Goal: Task Accomplishment & Management: Use online tool/utility

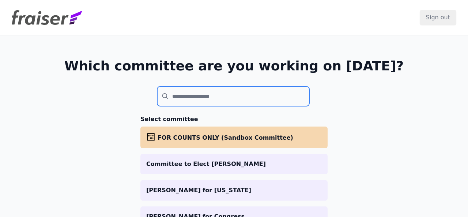
click at [203, 101] on input "search" at bounding box center [233, 97] width 152 height 20
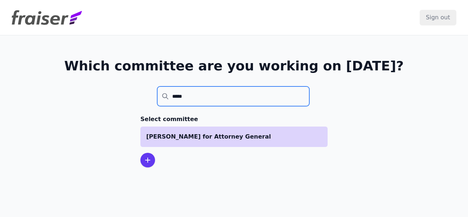
type input "*****"
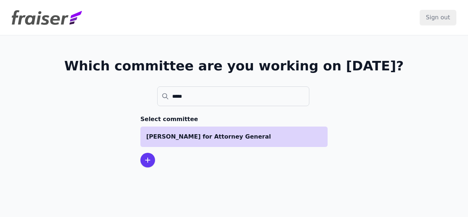
click at [172, 141] on li "[PERSON_NAME] for Attorney General" at bounding box center [233, 137] width 187 height 20
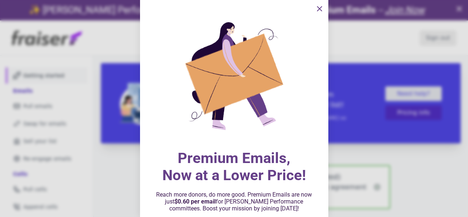
click at [321, 9] on icon "information" at bounding box center [319, 8] width 9 height 9
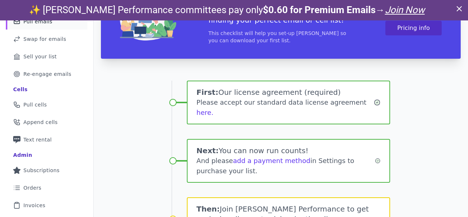
scroll to position [89, 0]
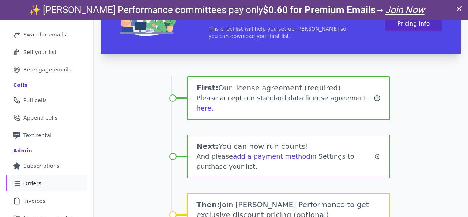
click at [32, 183] on span "Orders" at bounding box center [32, 183] width 18 height 7
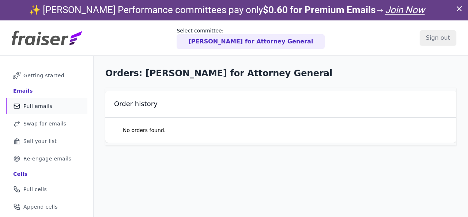
click at [30, 107] on span "Pull emails" at bounding box center [37, 106] width 29 height 7
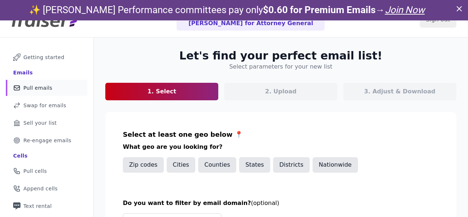
scroll to position [21, 0]
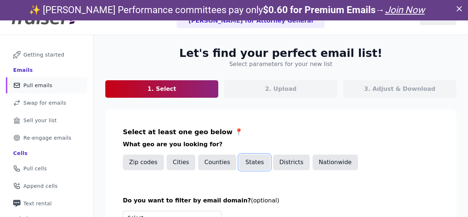
click at [245, 163] on button "States" at bounding box center [254, 162] width 31 height 15
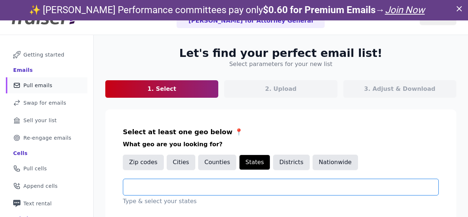
click at [205, 186] on input "text" at bounding box center [283, 187] width 309 height 9
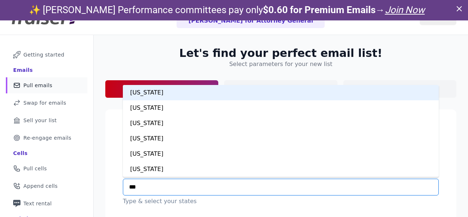
type input "****"
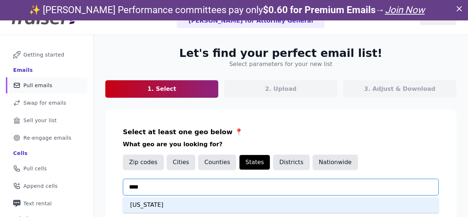
click at [183, 200] on div "Colorado" at bounding box center [281, 205] width 316 height 15
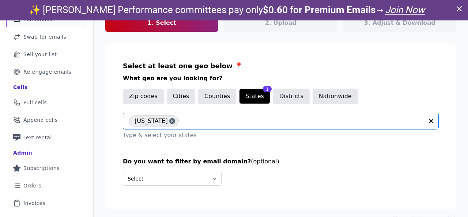
scroll to position [113, 0]
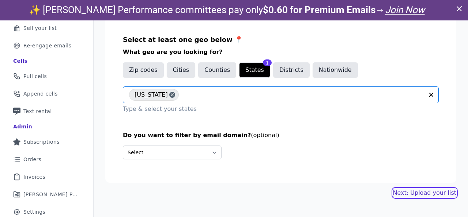
click at [407, 192] on link "Next: Upload your list" at bounding box center [424, 193] width 63 height 9
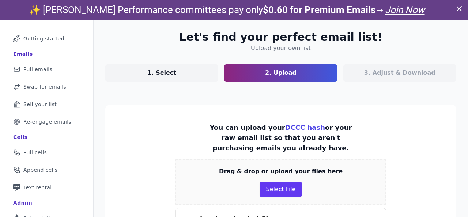
scroll to position [41, 0]
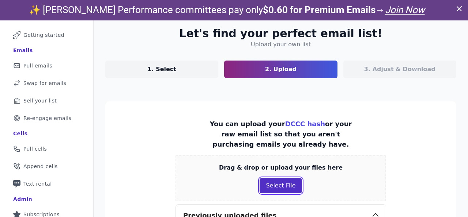
click at [270, 189] on button "Select File" at bounding box center [280, 185] width 42 height 15
